Goal: Information Seeking & Learning: Understand process/instructions

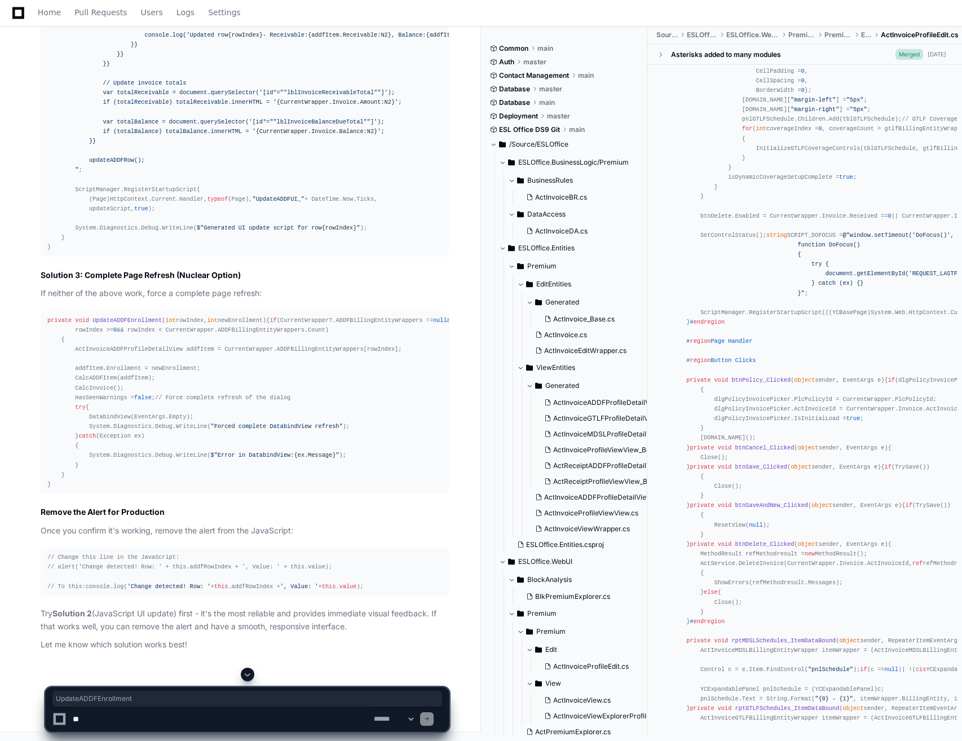
scroll to position [27957, 0]
click at [251, 676] on span at bounding box center [247, 674] width 9 height 9
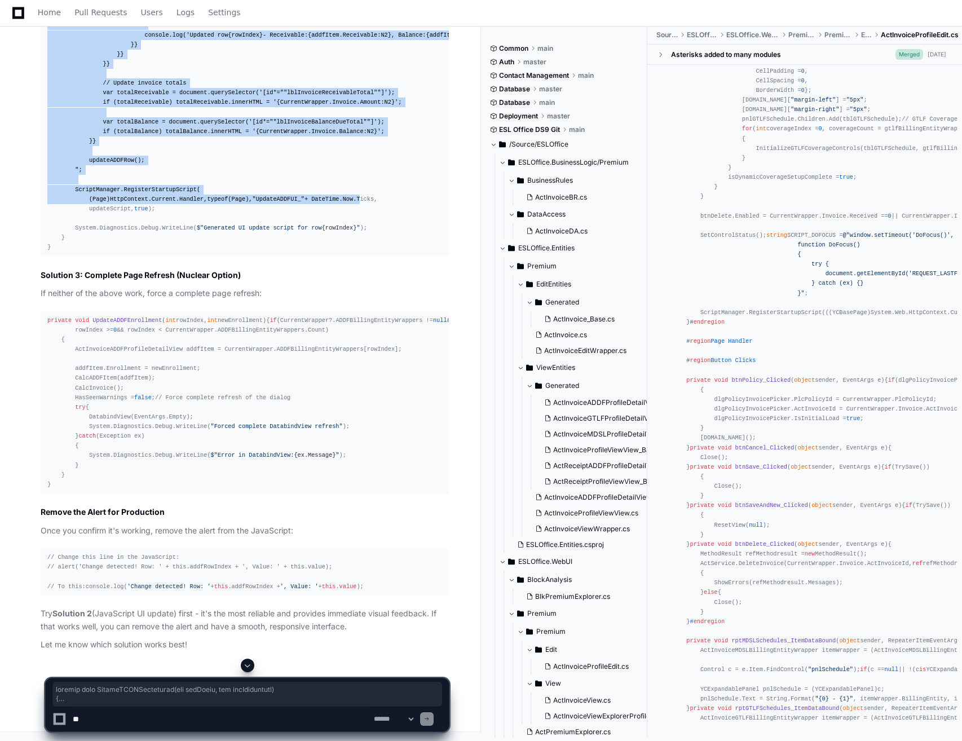
scroll to position [28239, 0]
drag, startPoint x: 50, startPoint y: 132, endPoint x: 154, endPoint y: 521, distance: 402.9
copy div "private void UpdateADDFEnrollment ( int rowIndex, int newEnrollment ) { if (Cur…"
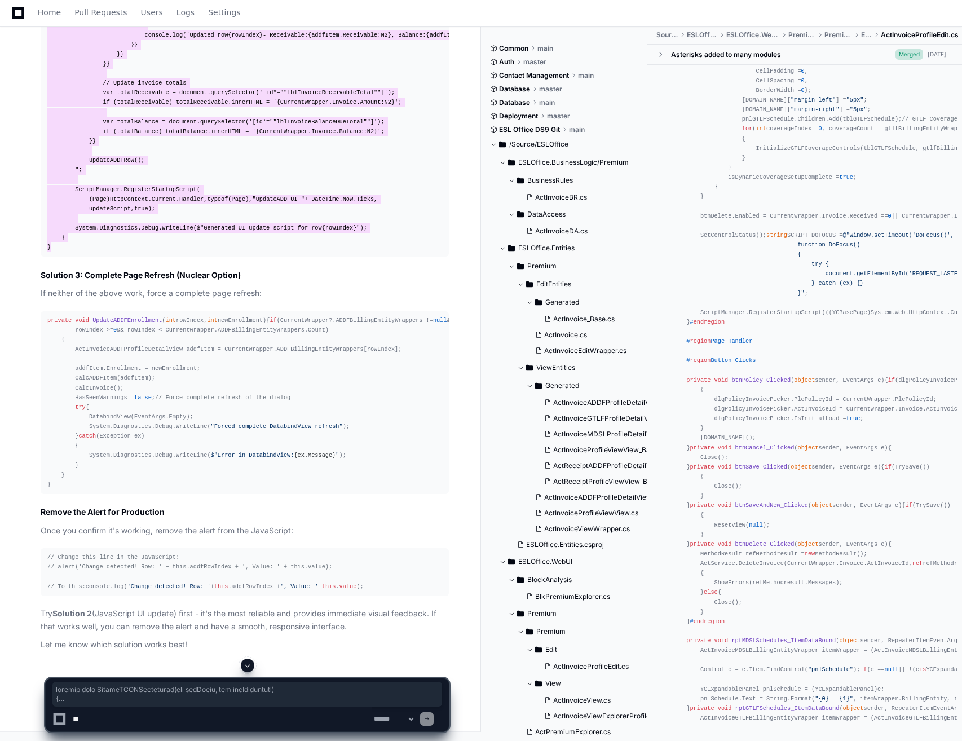
scroll to position [27387, 0]
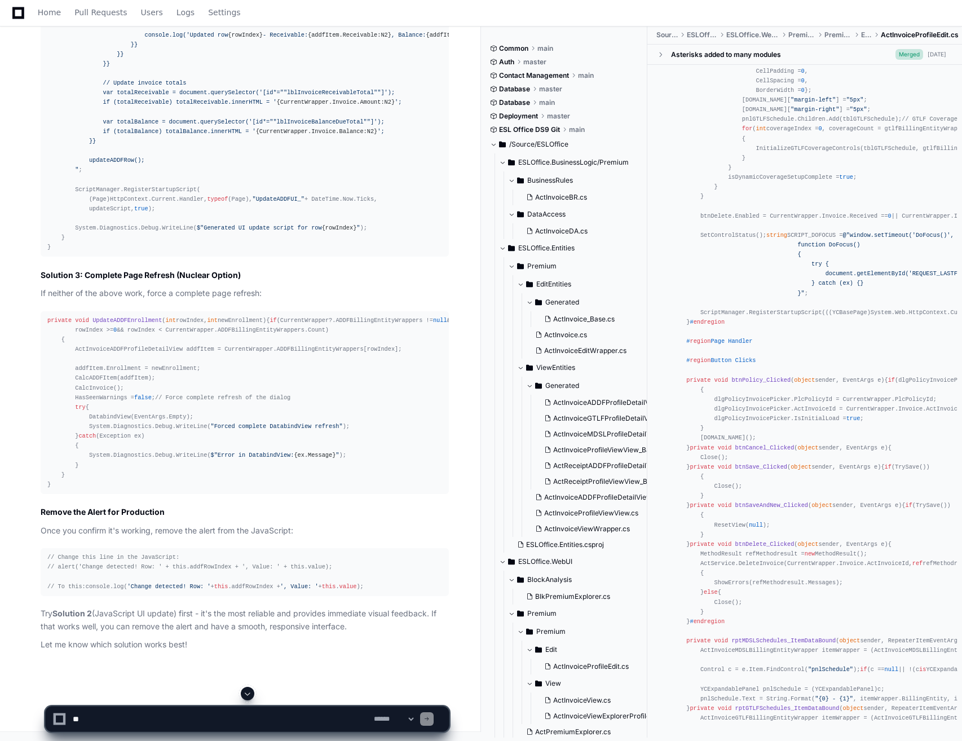
click at [245, 716] on textarea at bounding box center [220, 718] width 301 height 25
type textarea "**********"
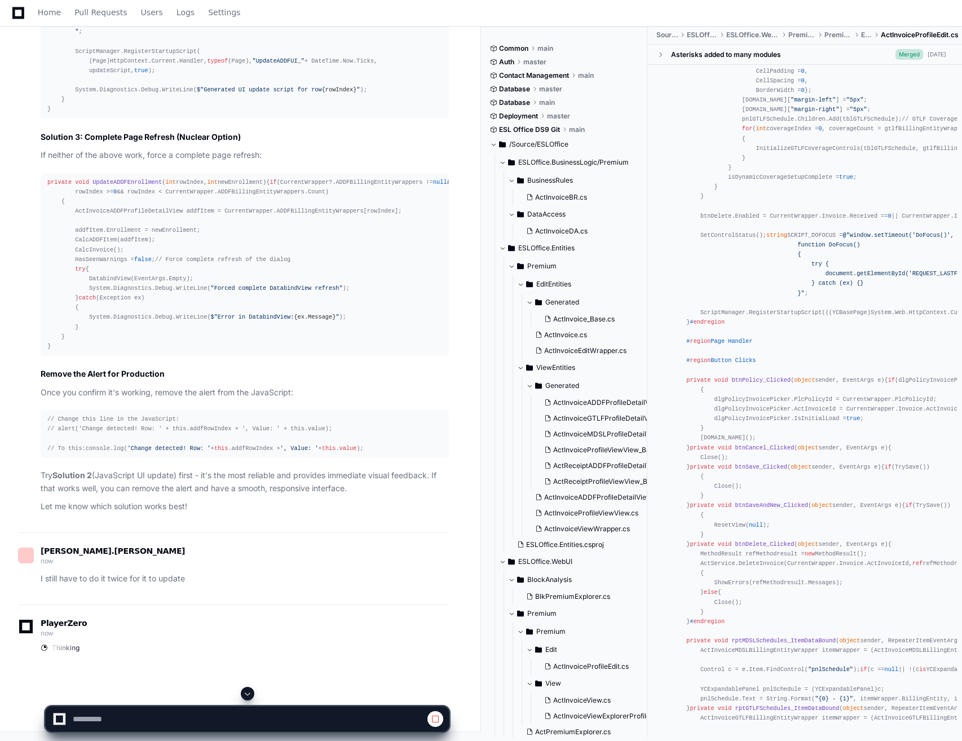
scroll to position [28715, 0]
click at [627, 160] on button "ESLOffice.BusinessLogic/Premium" at bounding box center [573, 162] width 149 height 18
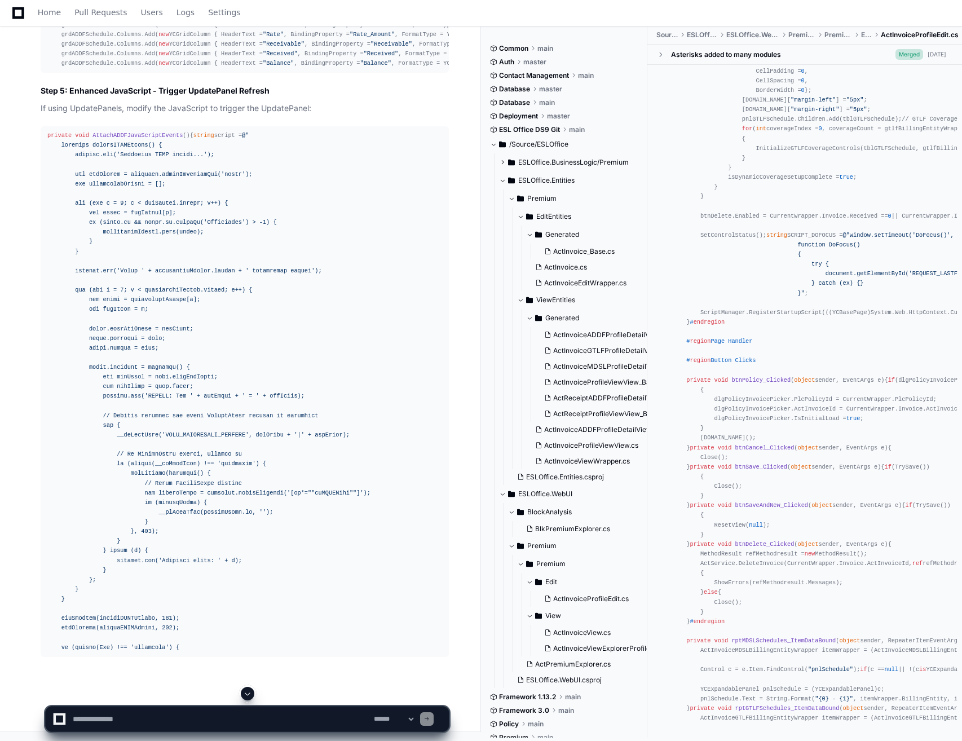
scroll to position [29465, 0]
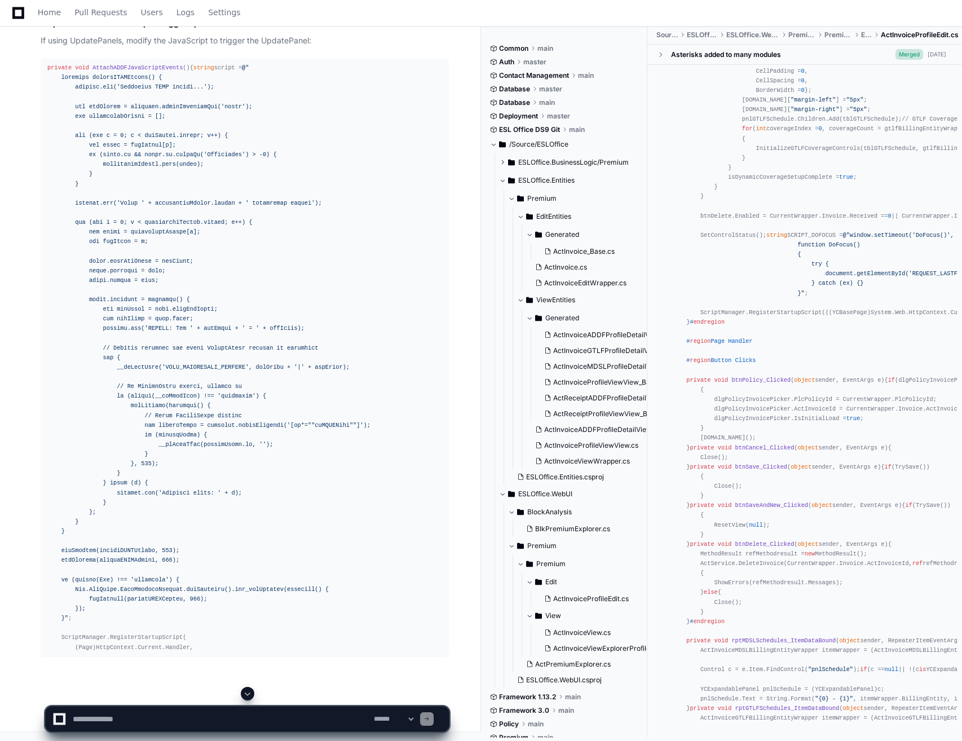
click at [244, 700] on div at bounding box center [247, 694] width 404 height 14
click at [247, 698] on button at bounding box center [248, 694] width 14 height 14
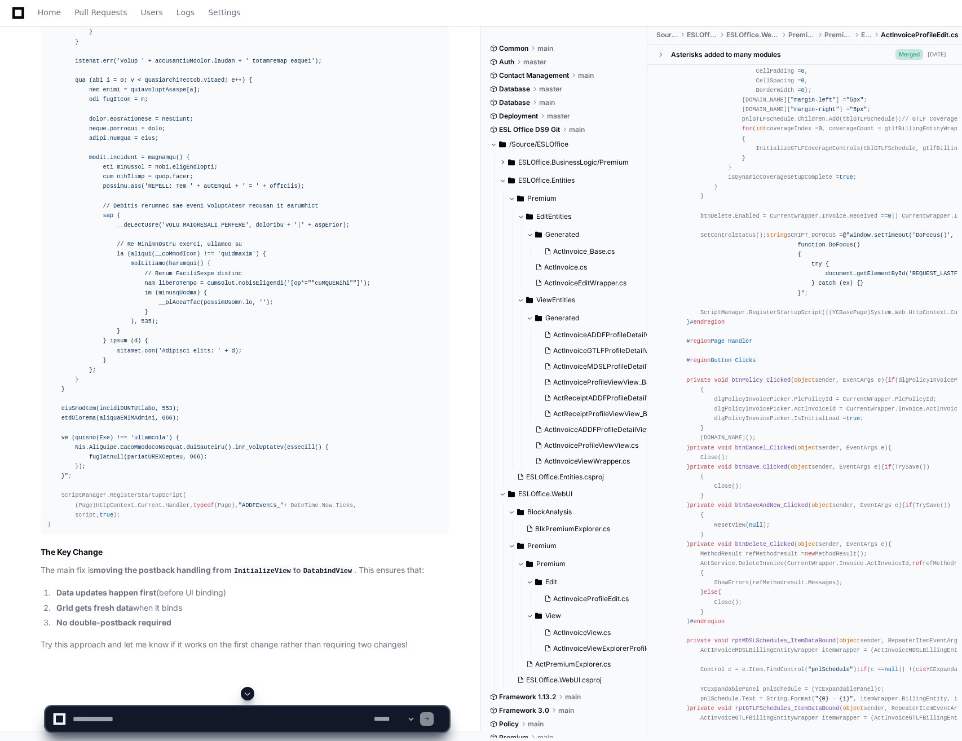
scroll to position [29163, 0]
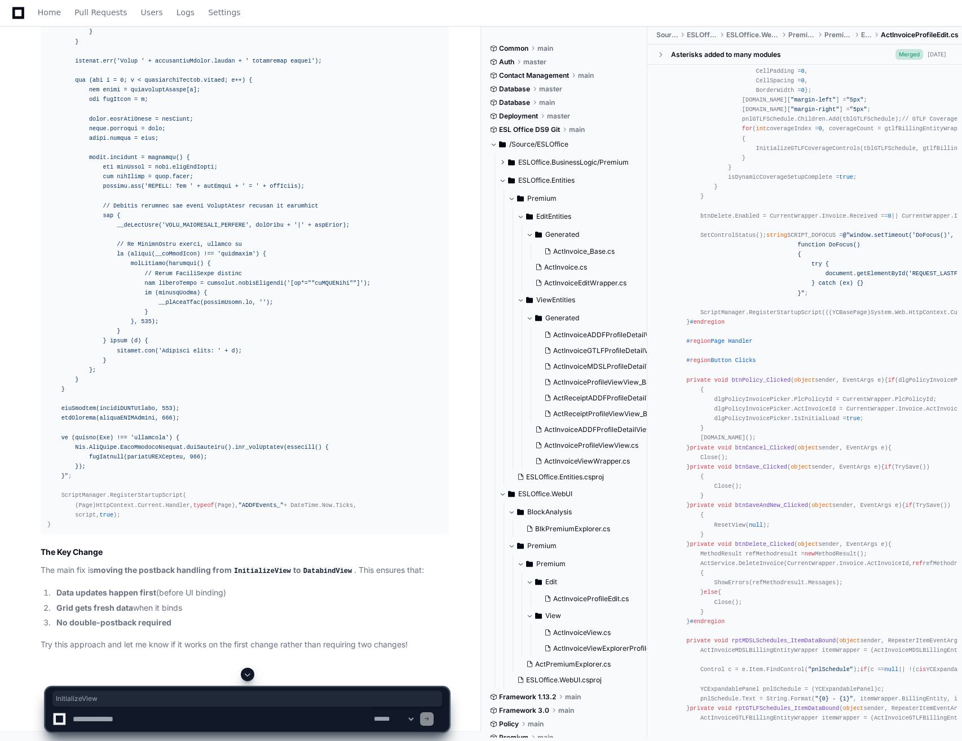
copy span "InitializeView"
copy h3 "DatabindView"
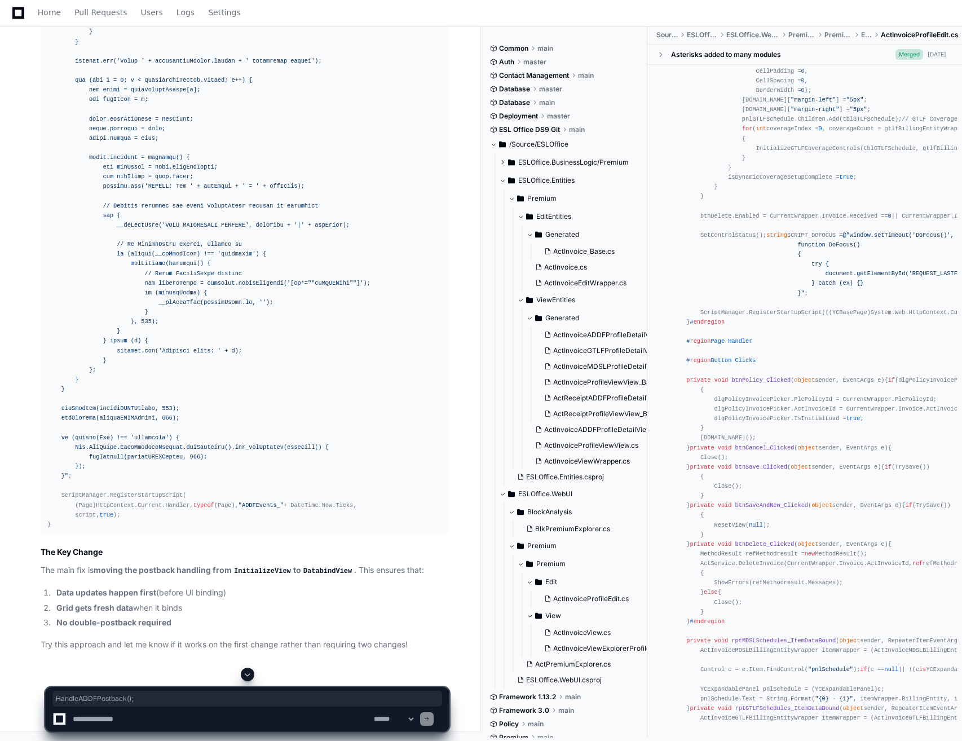
drag, startPoint x: 135, startPoint y: 383, endPoint x: 59, endPoint y: 382, distance: 76.1
copy div "HandleADDFPostback();"
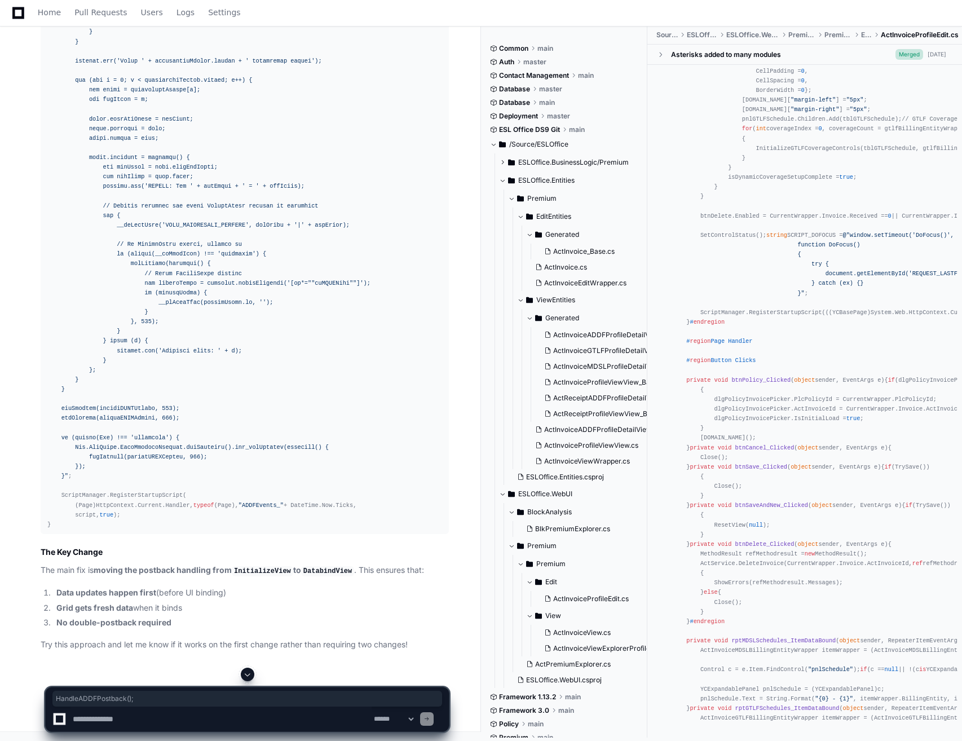
copy h3 "UpdateADDFEnrollment"
drag, startPoint x: 46, startPoint y: 322, endPoint x: 126, endPoint y: 542, distance: 234.0
copy div "private void UpdateADDFEnrollment ( int rowIndex, int newEnrollment ) { System.…"
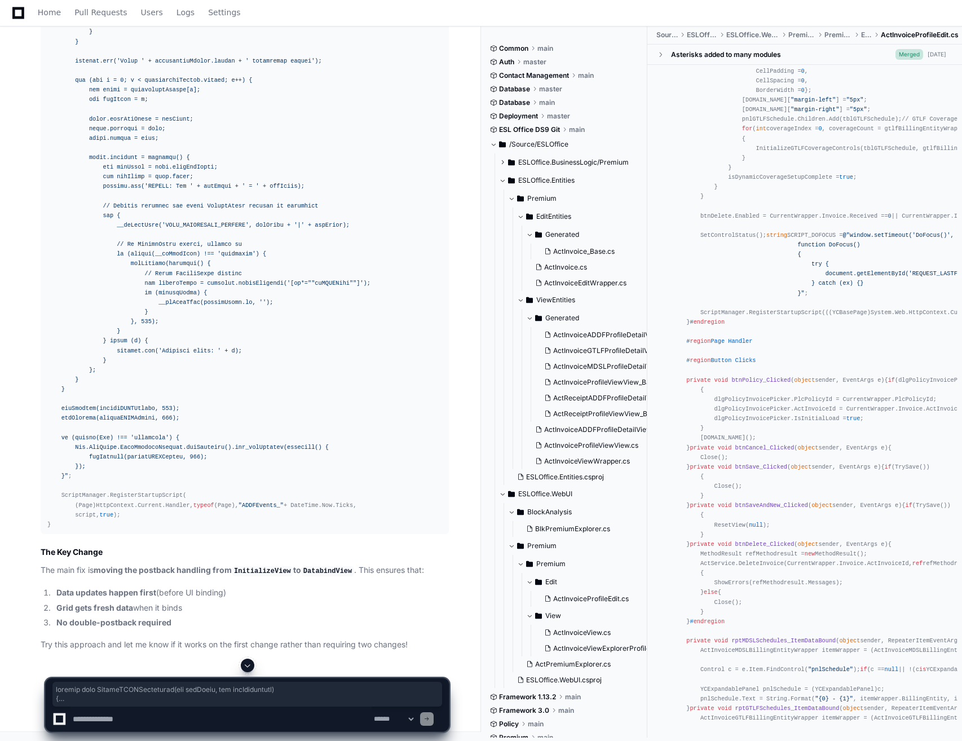
scroll to position [30065, 0]
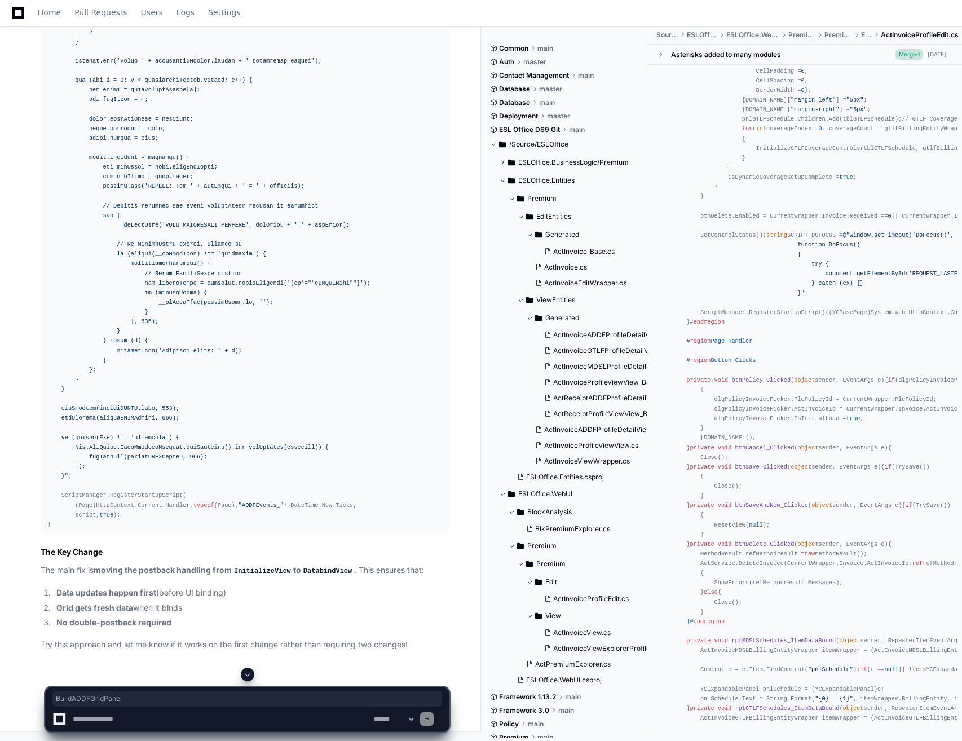
copy span "BuildADDFGridPanel"
drag, startPoint x: 51, startPoint y: 541, endPoint x: 39, endPoint y: 280, distance: 260.7
copy div "private void BuildADDFGridPanel ( ref short tabIndex ) { # region Panel Add Fee…"
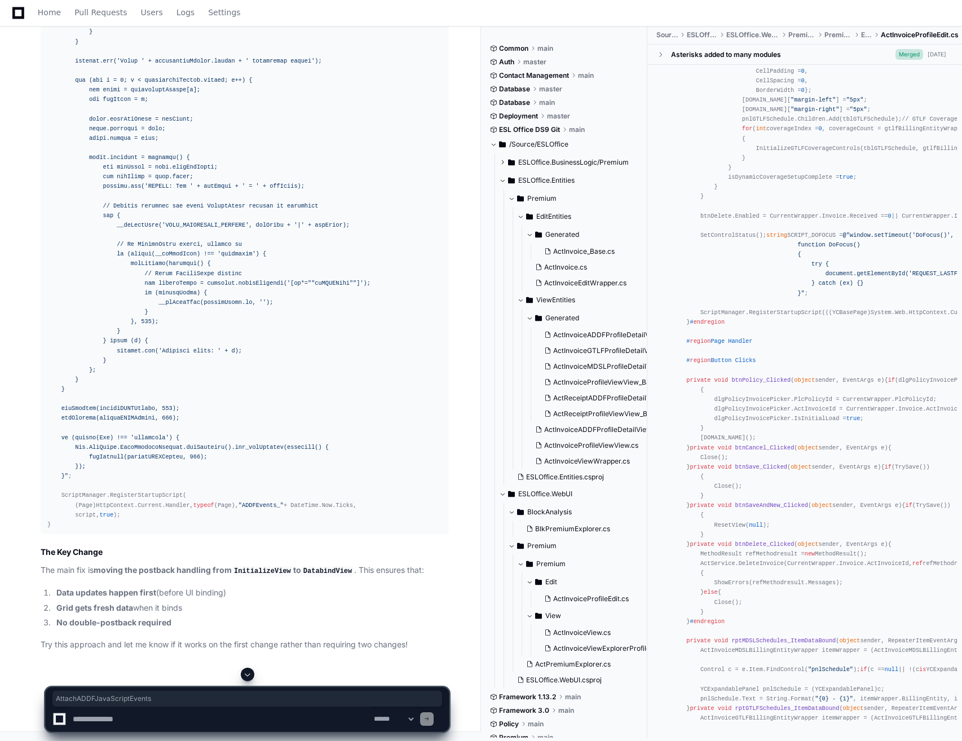
copy span "AttachADDFJavaScriptEvents"
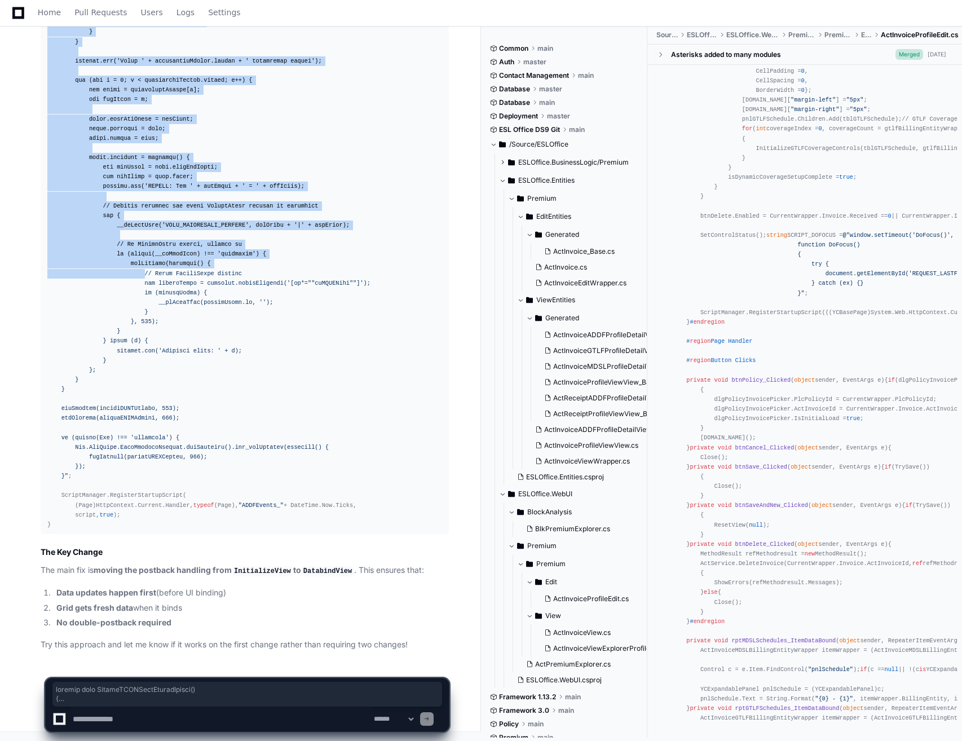
scroll to position [30837, 0]
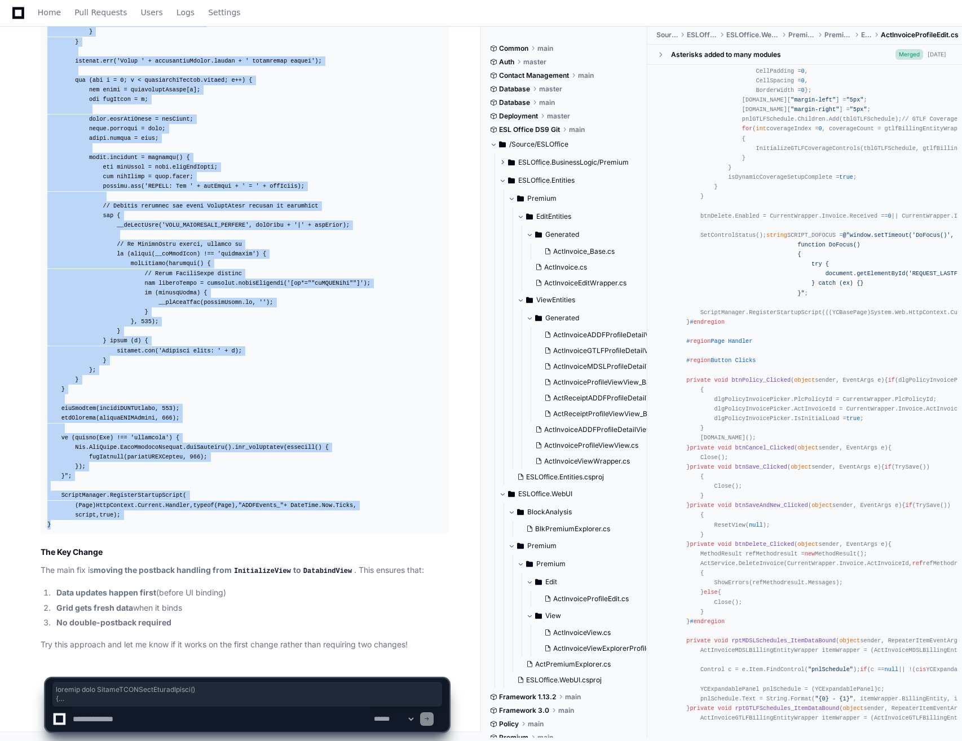
drag, startPoint x: 46, startPoint y: 255, endPoint x: 100, endPoint y: 530, distance: 280.9
click at [101, 530] on pre "private void AttachADDFJavaScriptEvents () { string script = ; ScriptManager.Re…" at bounding box center [245, 225] width 408 height 617
copy div "private void AttachADDFJavaScriptEvents () { string script = @" function attach…"
